Goal: Task Accomplishment & Management: Manage account settings

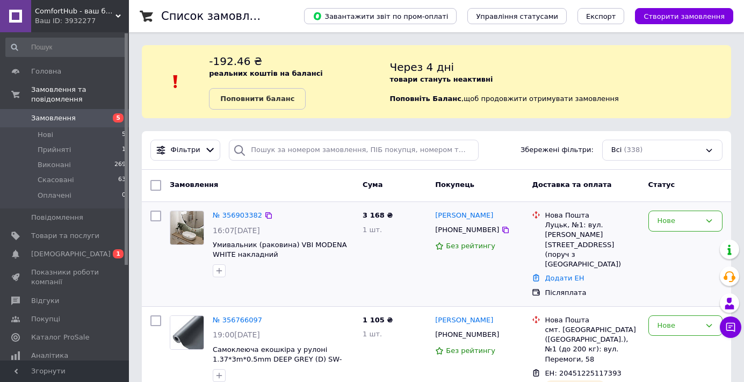
click at [181, 218] on img at bounding box center [186, 227] width 33 height 33
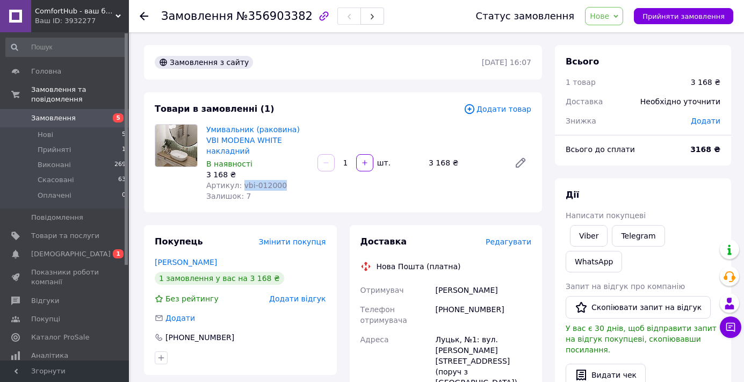
drag, startPoint x: 241, startPoint y: 172, endPoint x: 287, endPoint y: 175, distance: 45.7
click at [287, 180] on div "Артикул: vbi-012000" at bounding box center [257, 185] width 103 height 11
copy span "vbi-012000"
